Goal: Check status

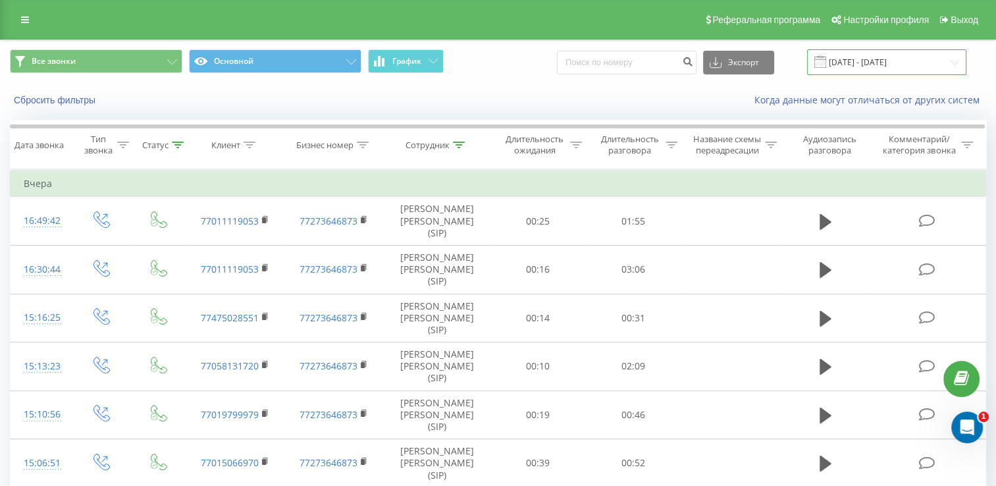
click at [919, 63] on input "[DATE] - [DATE]" at bounding box center [886, 62] width 159 height 26
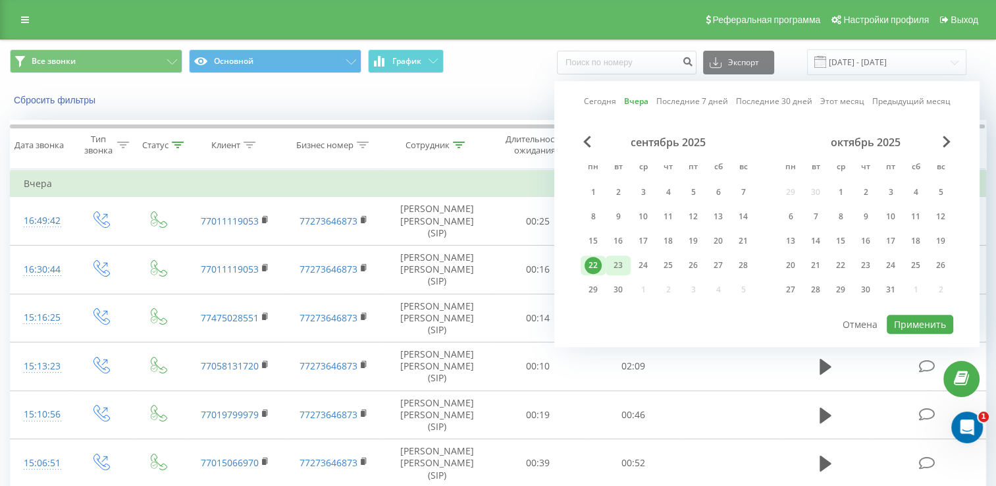
click at [610, 260] on div "23" at bounding box center [618, 265] width 17 height 17
click at [916, 325] on button "Применить" at bounding box center [920, 324] width 66 height 19
type input "[DATE] - [DATE]"
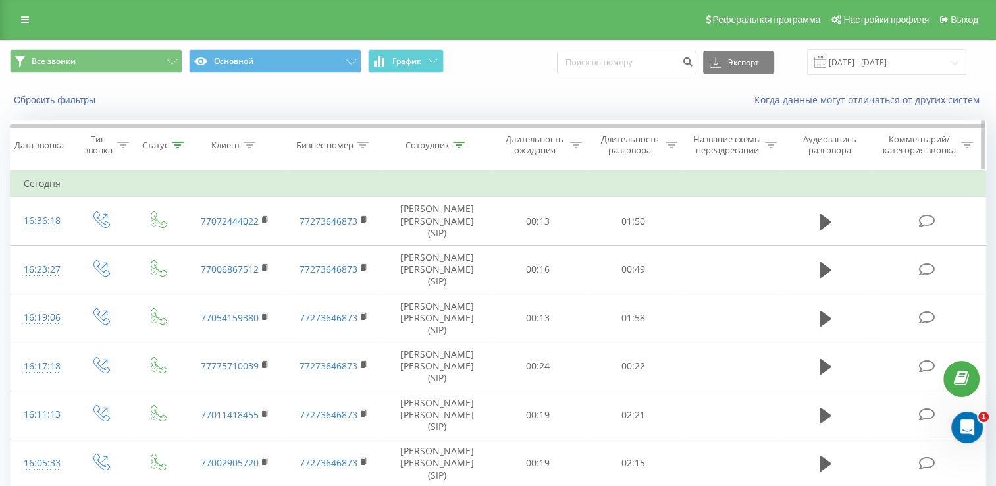
click at [178, 148] on icon at bounding box center [178, 145] width 12 height 7
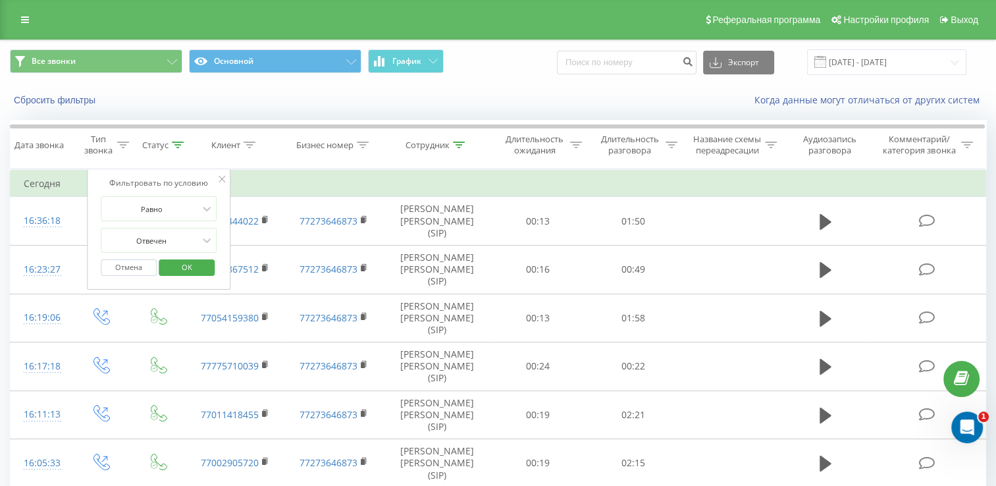
click at [481, 83] on div "Все звонки Основной График Экспорт .csv .xls .xlsx [DATE] - [DATE]" at bounding box center [498, 62] width 995 height 44
click at [201, 273] on span "OK" at bounding box center [187, 267] width 37 height 20
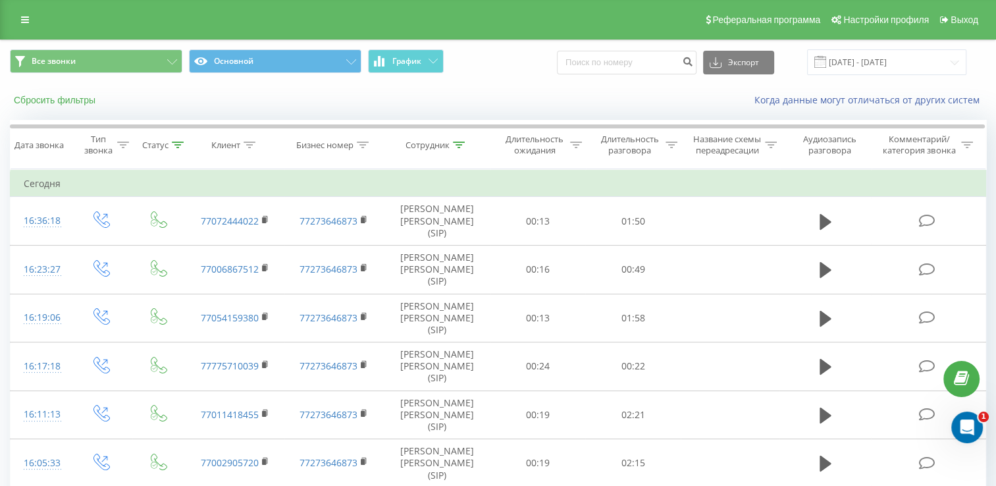
click at [84, 100] on button "Сбросить фильтры" at bounding box center [56, 100] width 92 height 12
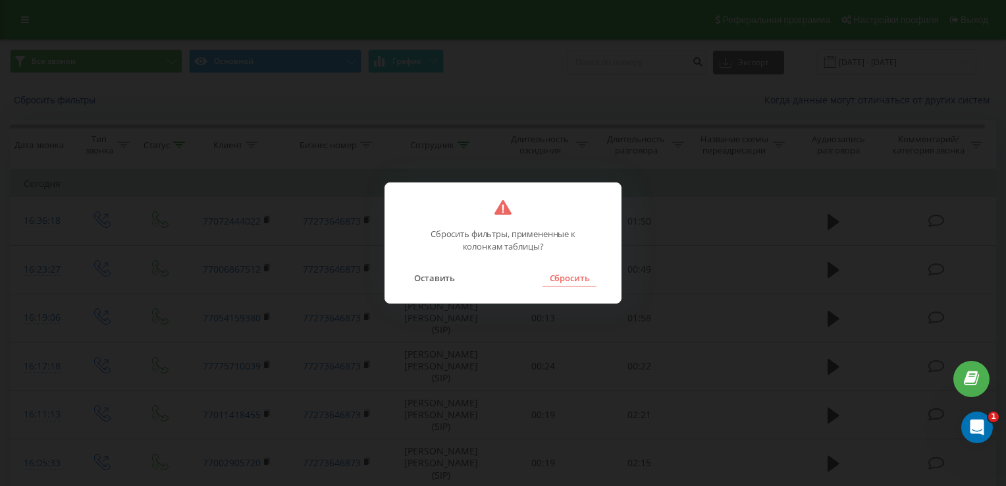
click at [564, 275] on button "Сбросить" at bounding box center [568, 277] width 53 height 17
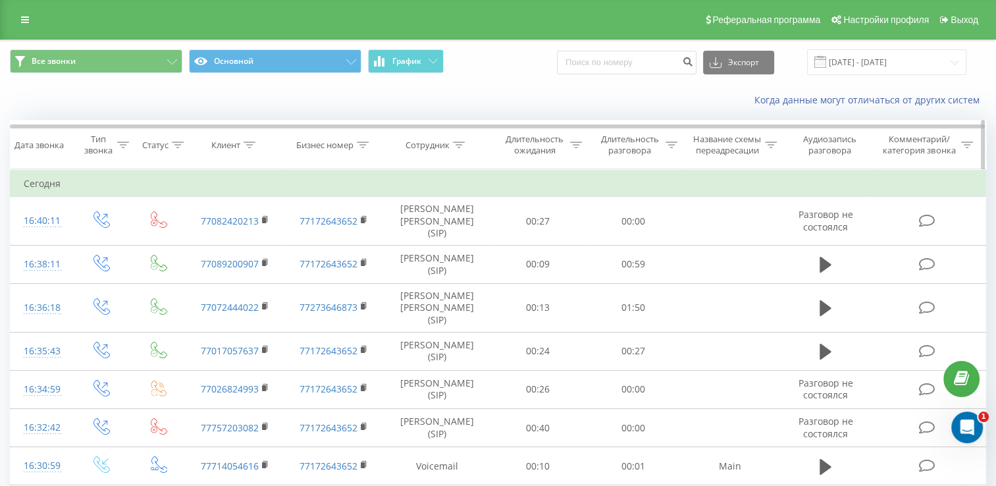
click at [176, 148] on icon at bounding box center [178, 145] width 12 height 7
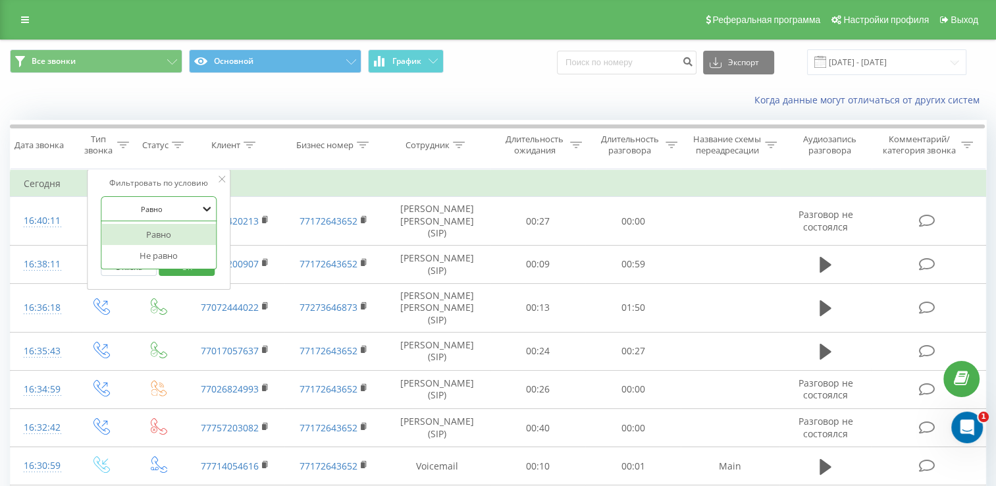
click at [209, 215] on icon at bounding box center [206, 208] width 13 height 13
click at [190, 101] on div "Когда данные могут отличаться от других систем" at bounding box center [498, 100] width 995 height 32
click at [455, 148] on icon at bounding box center [459, 145] width 12 height 7
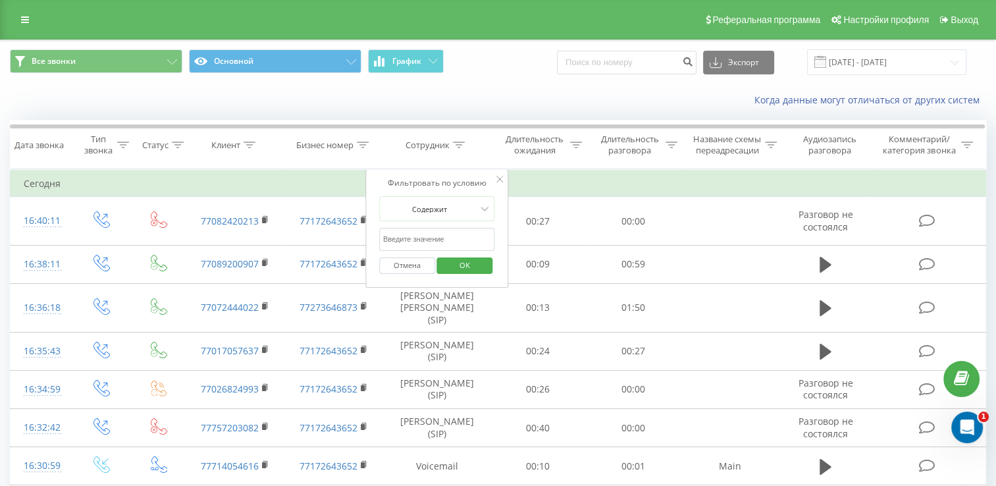
click at [469, 251] on input "text" at bounding box center [437, 239] width 116 height 23
type input "кононенко"
click at [469, 273] on span "OK" at bounding box center [464, 265] width 37 height 20
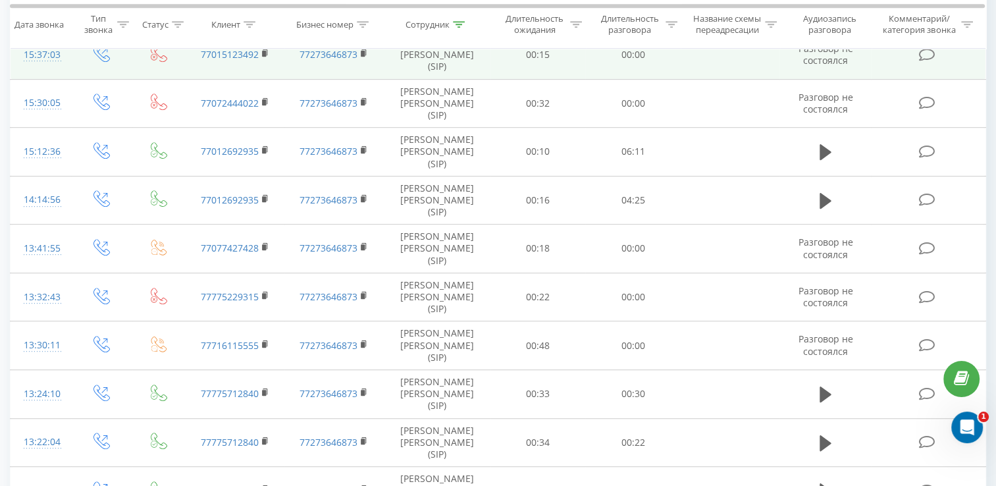
scroll to position [725, 0]
